Goal: Information Seeking & Learning: Learn about a topic

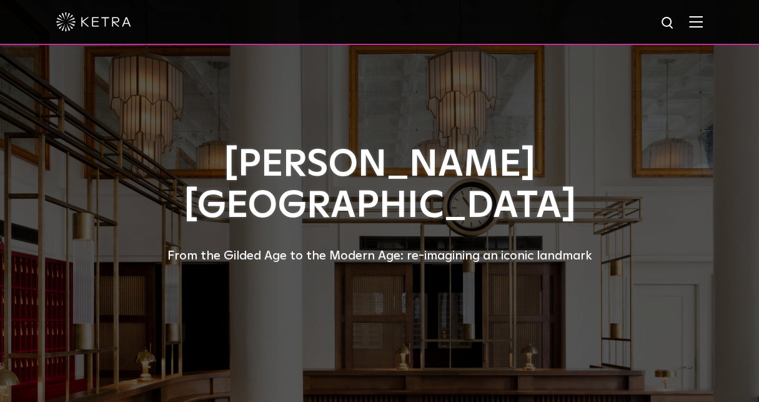
click at [106, 16] on img at bounding box center [93, 21] width 75 height 19
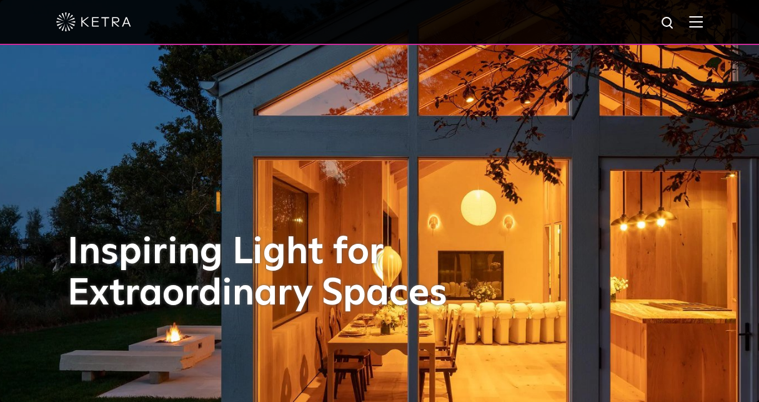
click at [703, 20] on img at bounding box center [696, 22] width 14 height 12
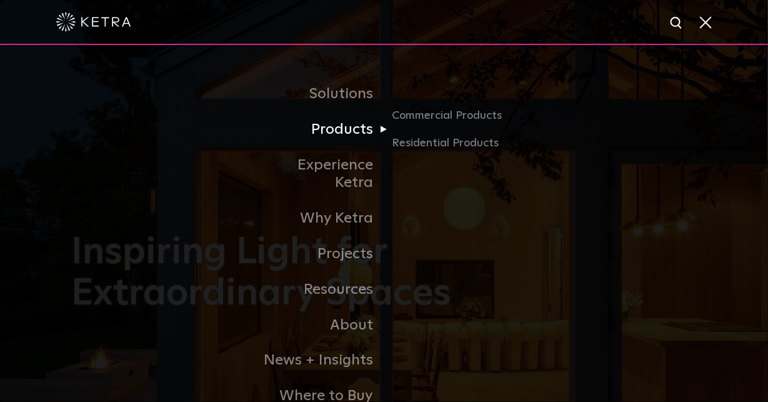
click at [358, 131] on link "Products" at bounding box center [320, 130] width 128 height 36
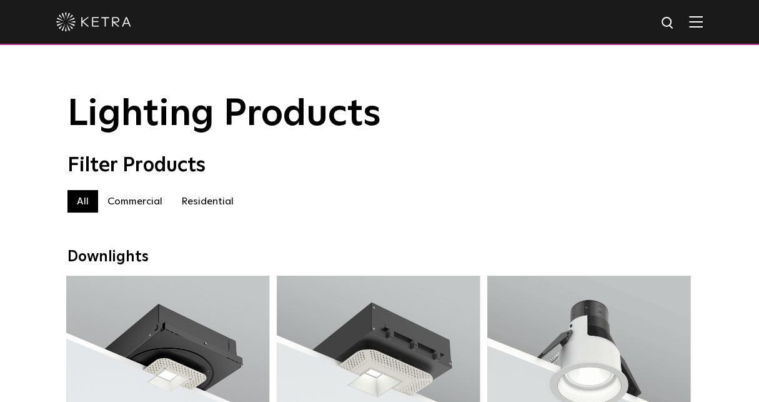
click at [703, 24] on img at bounding box center [696, 22] width 14 height 12
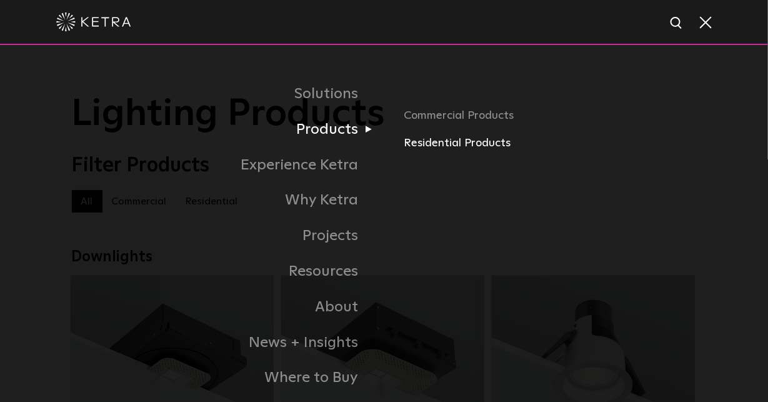
click at [416, 144] on link "Residential Products" at bounding box center [549, 143] width 292 height 18
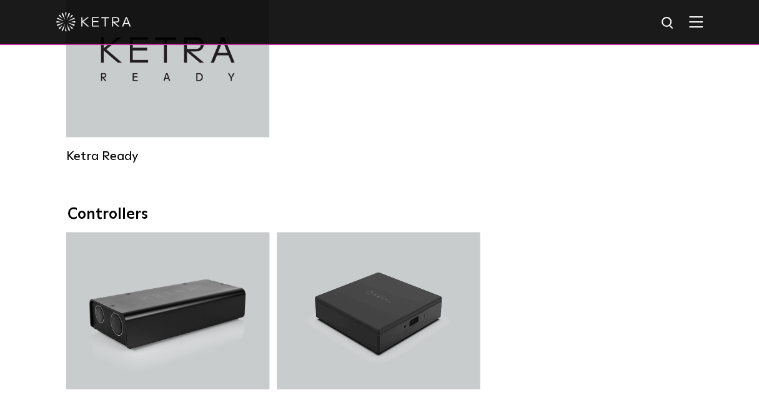
scroll to position [1249, 0]
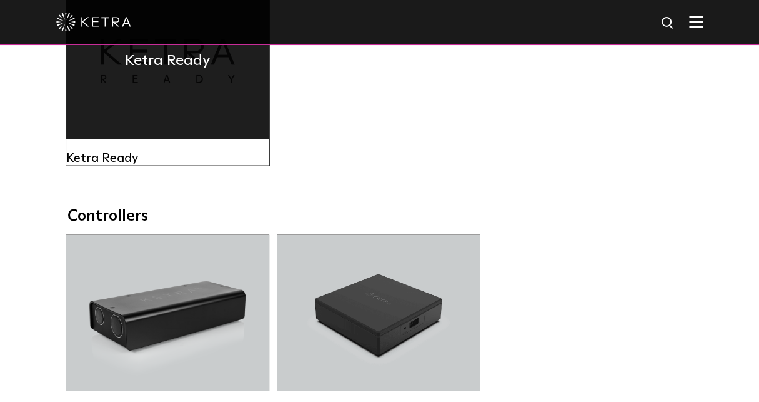
click at [202, 130] on div "Ketra Ready" at bounding box center [167, 61] width 203 height 156
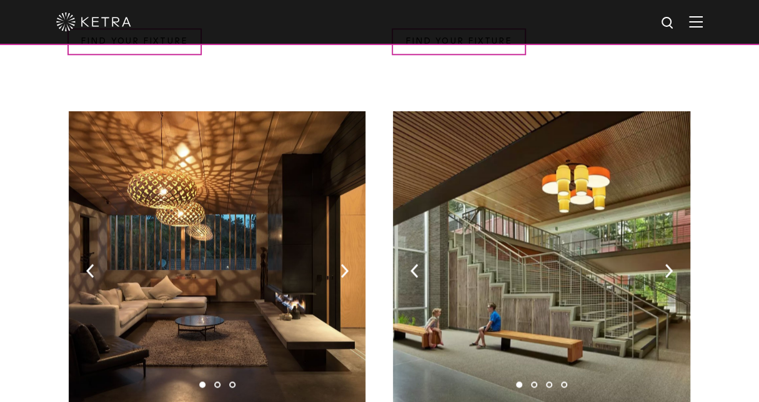
scroll to position [999, 0]
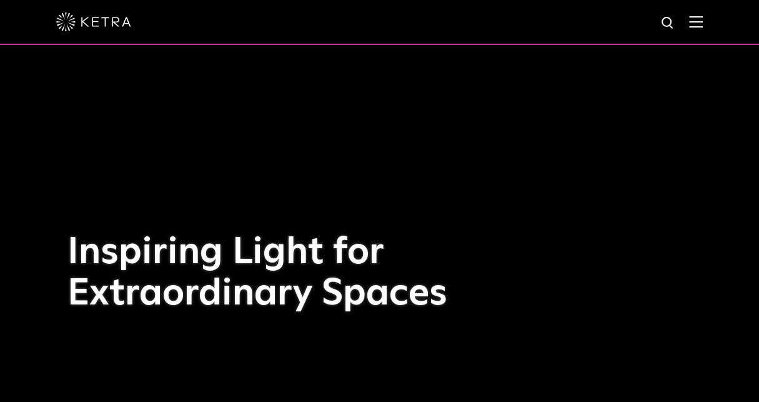
click at [97, 21] on img at bounding box center [93, 21] width 75 height 19
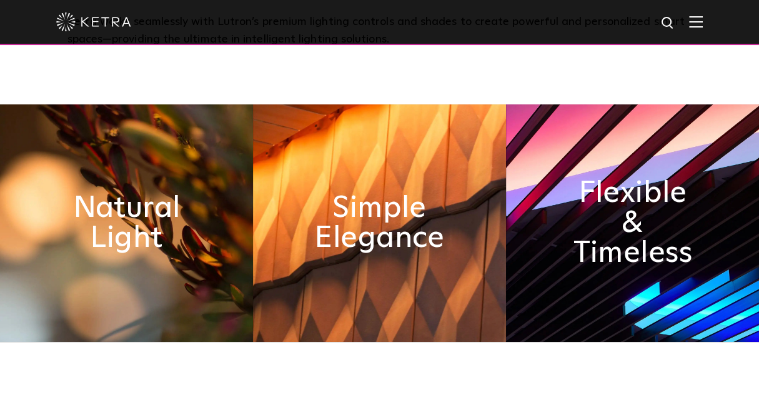
scroll to position [250, 0]
